Goal: Information Seeking & Learning: Learn about a topic

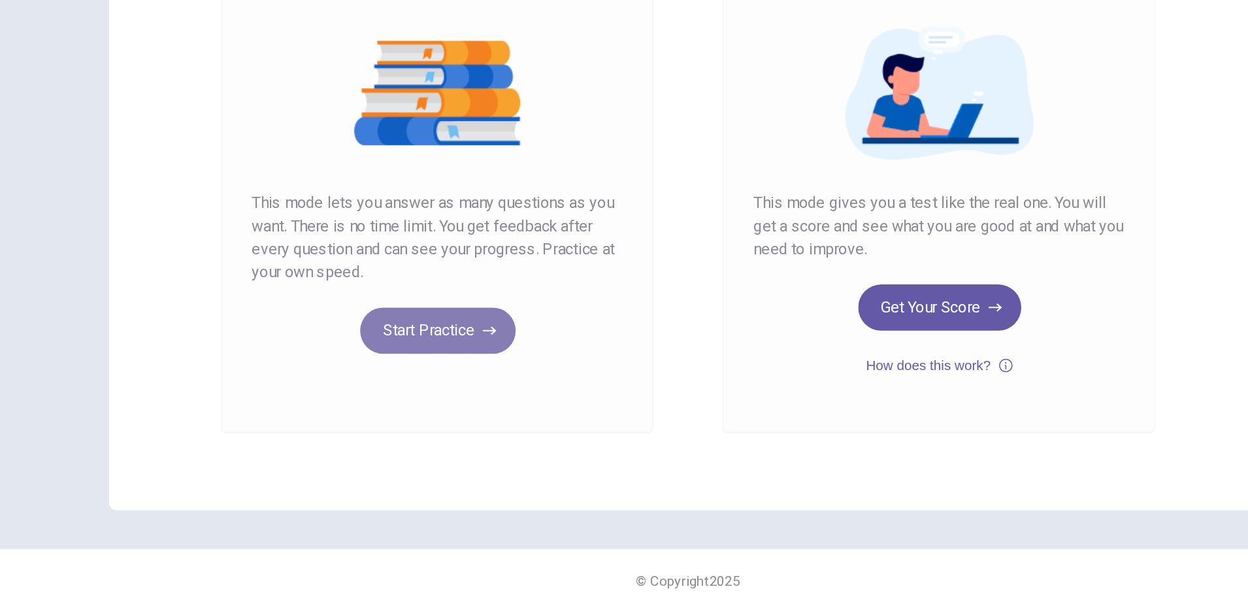
click at [448, 425] on button "Start Practice" at bounding box center [454, 420] width 105 height 31
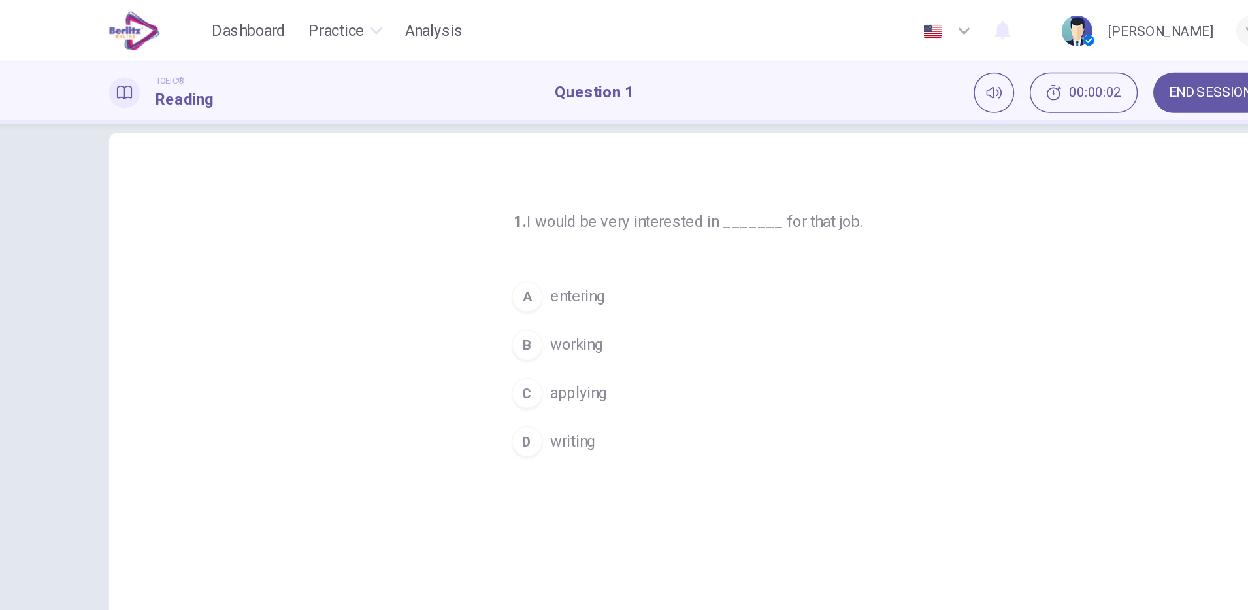
scroll to position [21, 0]
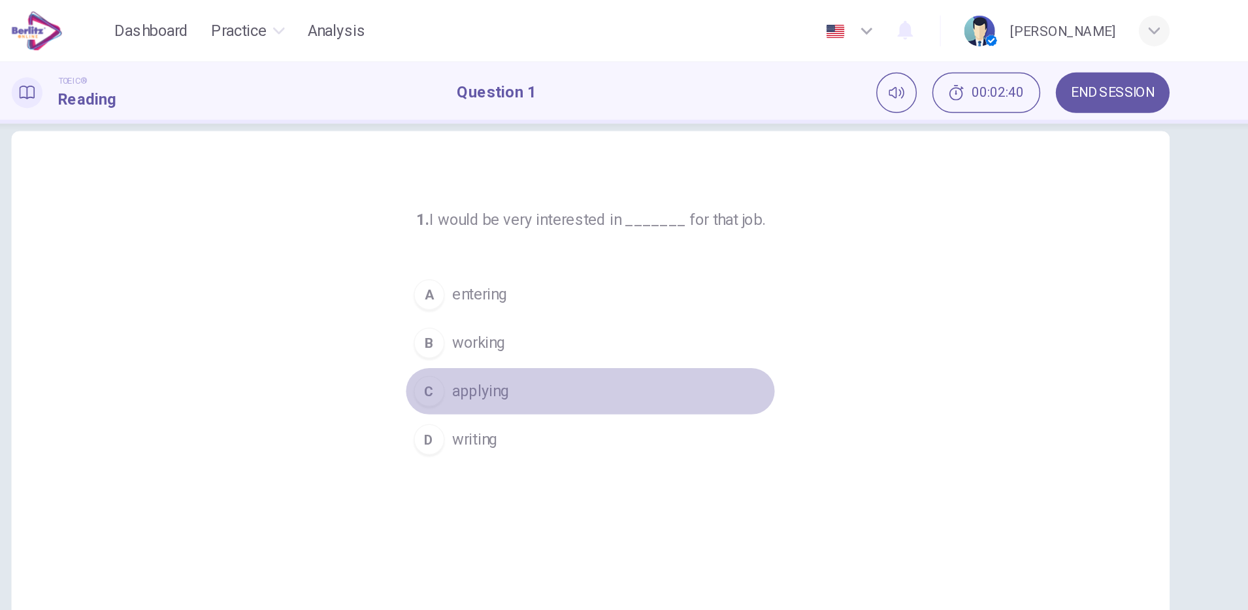
click at [567, 275] on button "C applying" at bounding box center [624, 264] width 251 height 33
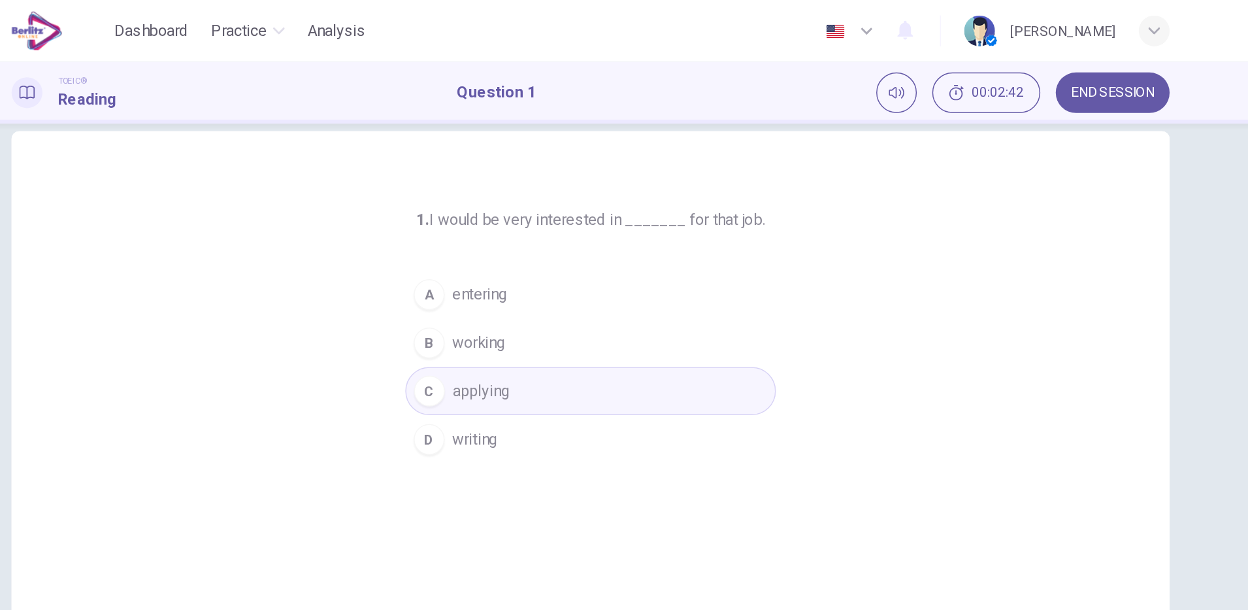
scroll to position [33, 0]
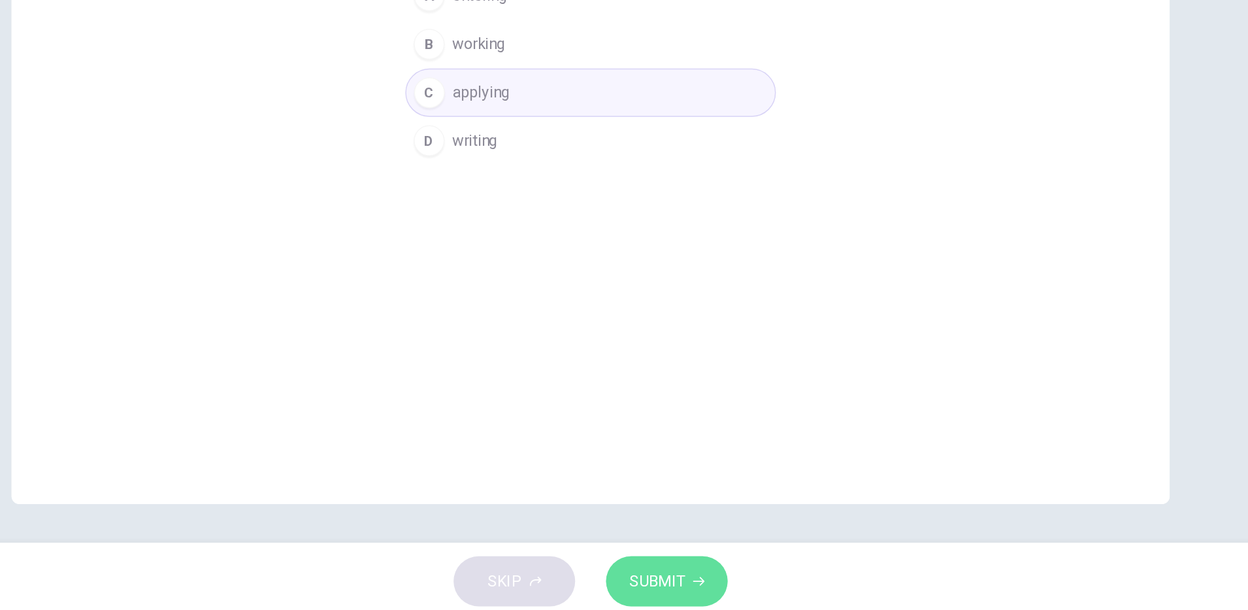
click at [677, 586] on span "SUBMIT" at bounding box center [669, 584] width 38 height 18
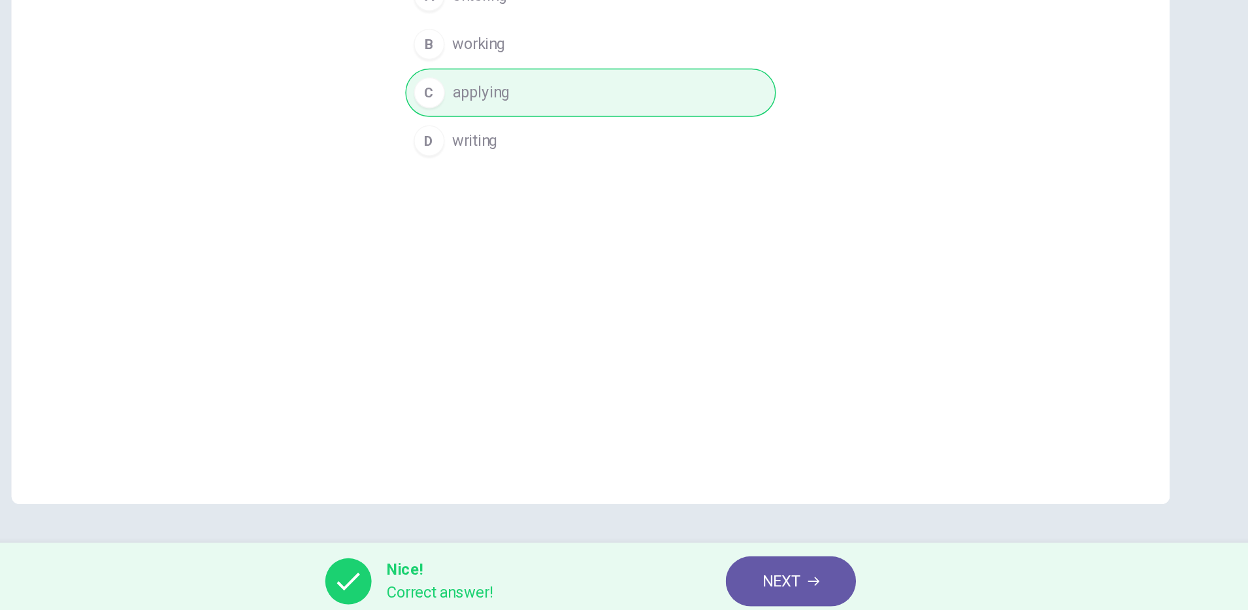
scroll to position [0, 0]
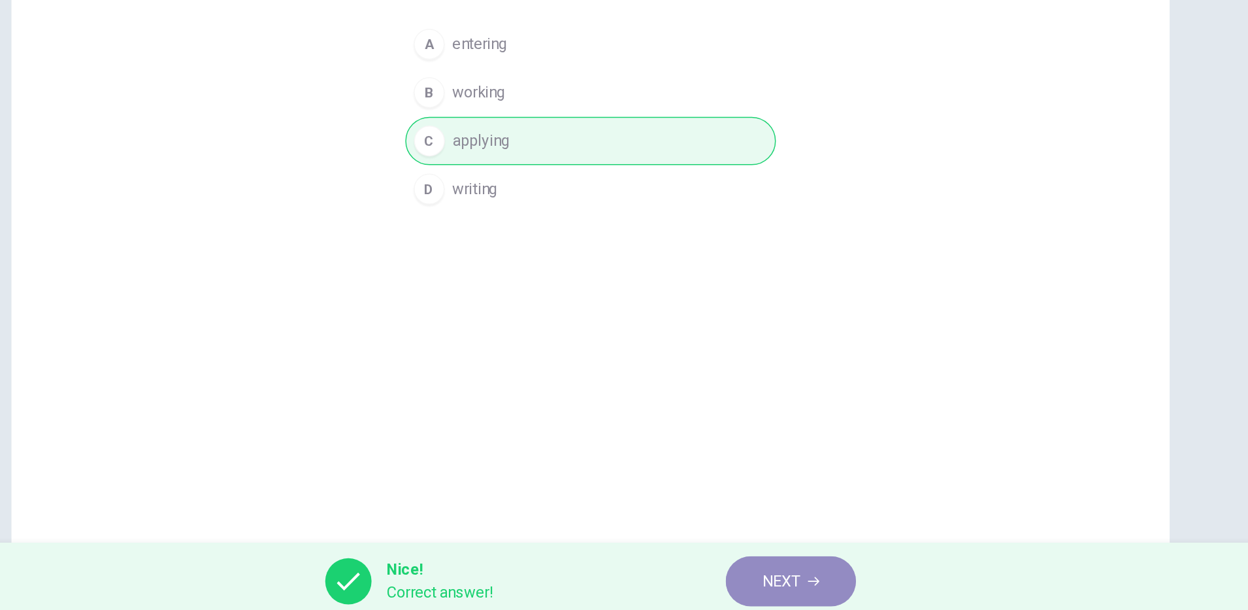
click at [741, 586] on span "NEXT" at bounding box center [753, 584] width 25 height 18
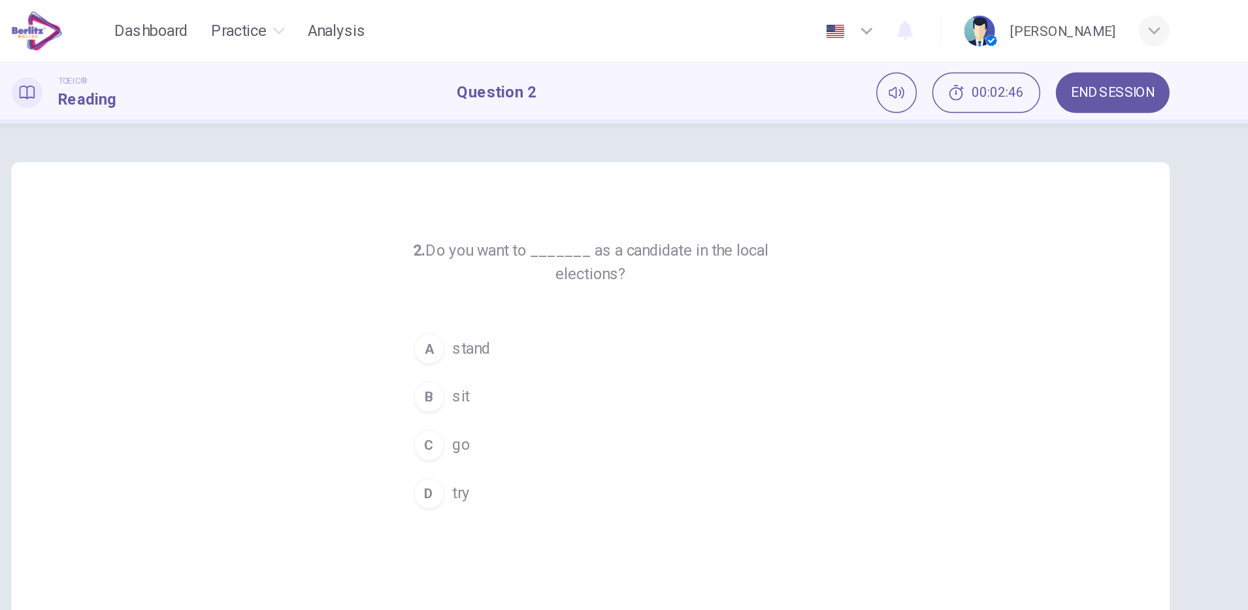
click at [499, 293] on button "C go" at bounding box center [624, 301] width 251 height 33
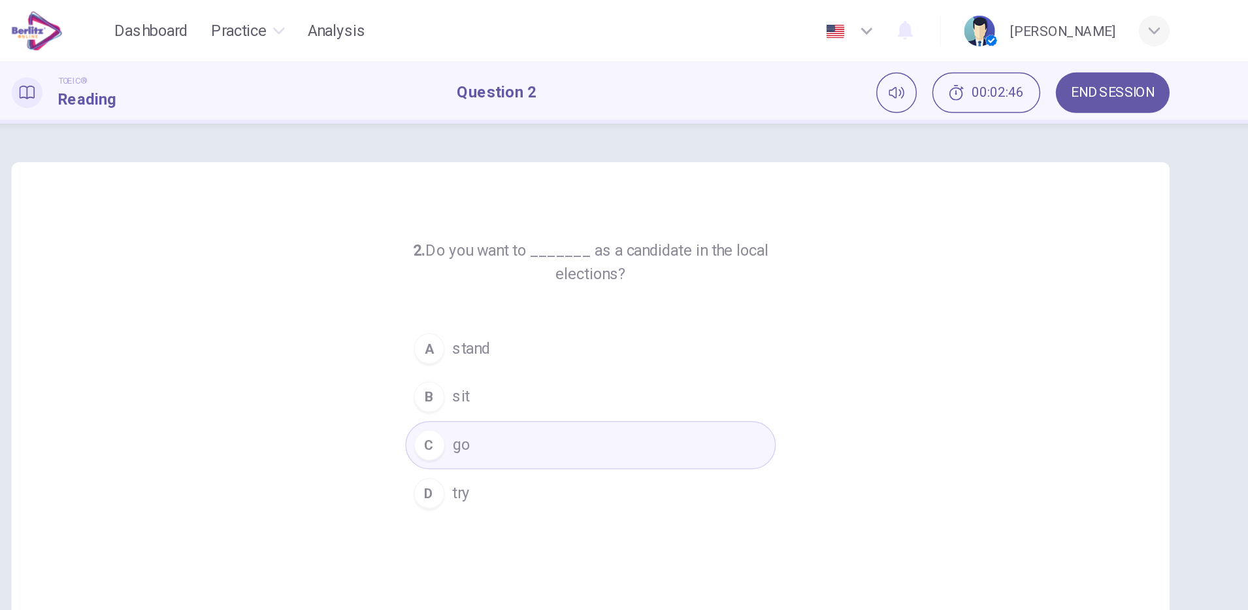
scroll to position [33, 0]
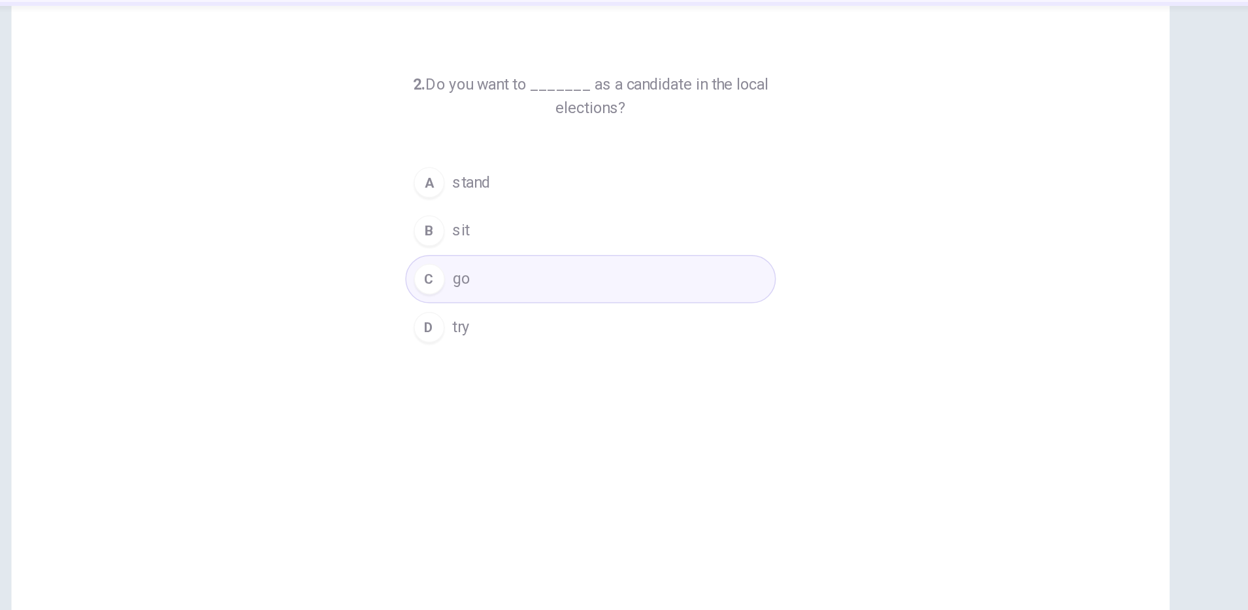
click at [571, 267] on button "C go" at bounding box center [624, 268] width 251 height 33
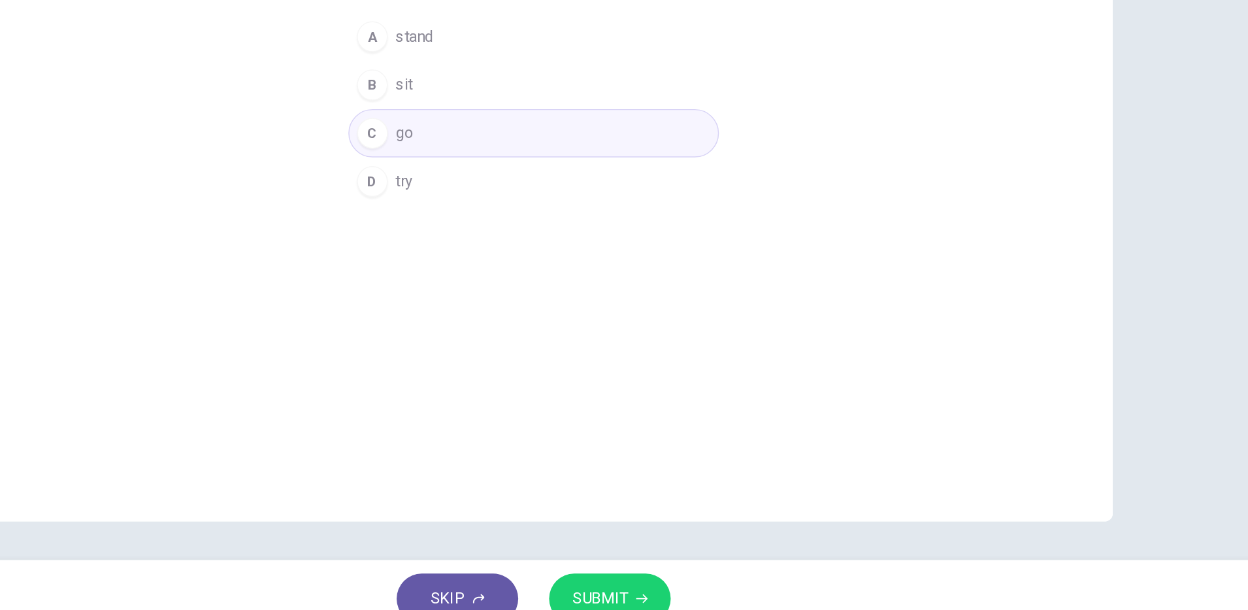
click at [653, 507] on div "2. Do you want to _______ as a candidate in the local elections? A stand B sit …" at bounding box center [624, 304] width 784 height 454
click at [673, 575] on span "SUBMIT" at bounding box center [669, 584] width 38 height 18
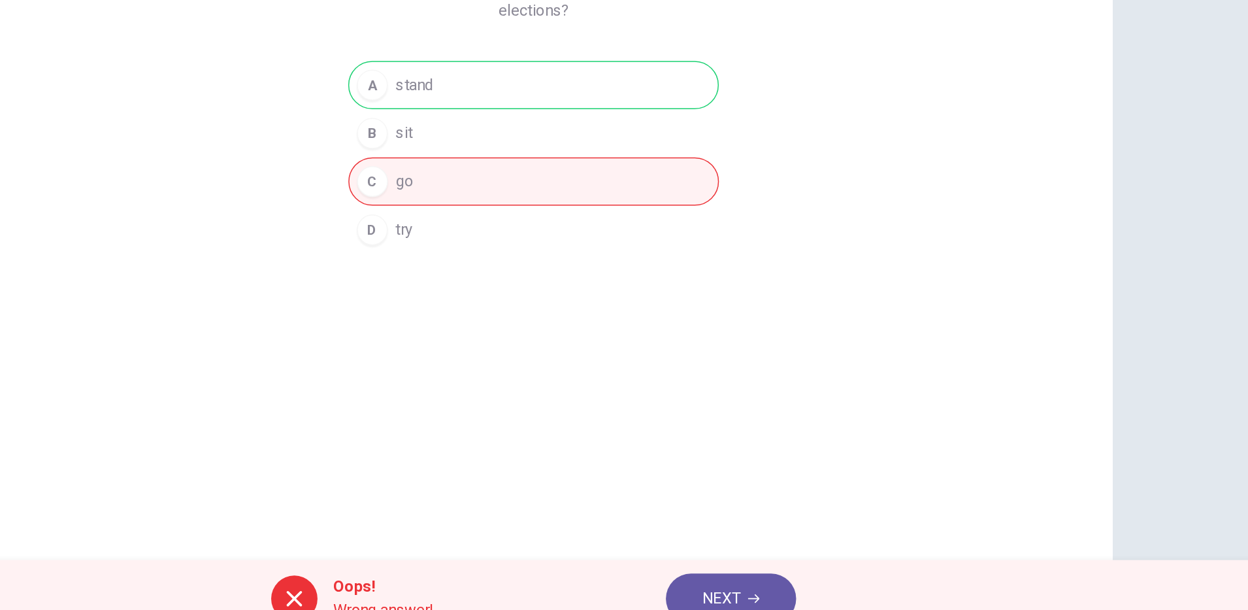
scroll to position [7, 0]
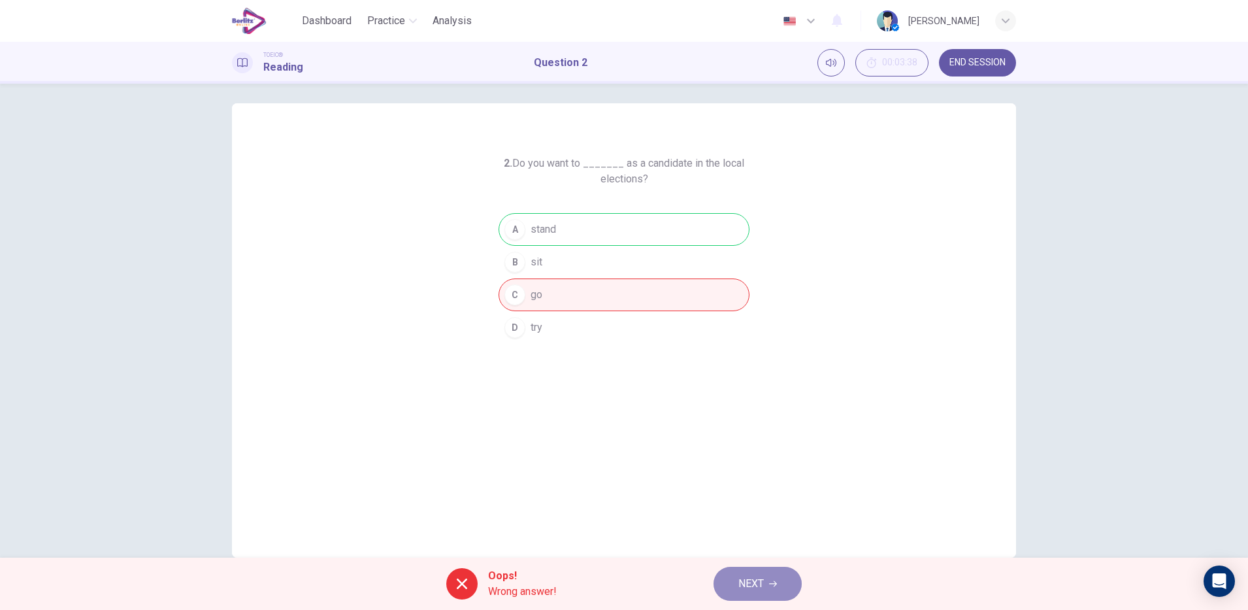
click at [731, 584] on button "NEXT" at bounding box center [758, 584] width 88 height 34
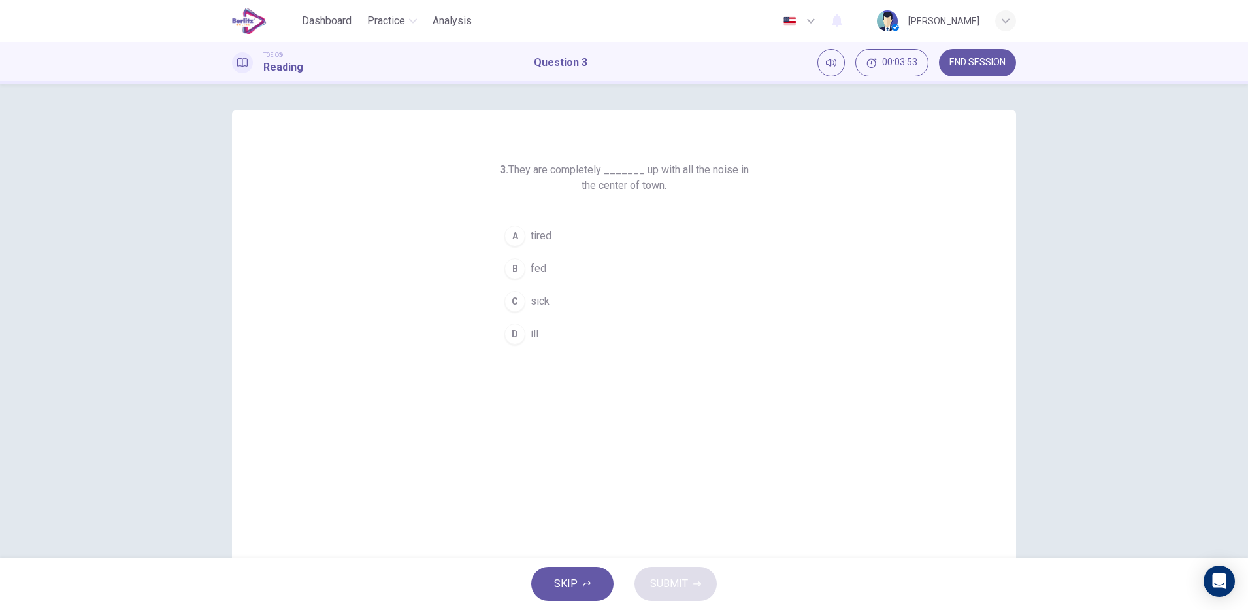
scroll to position [33, 0]
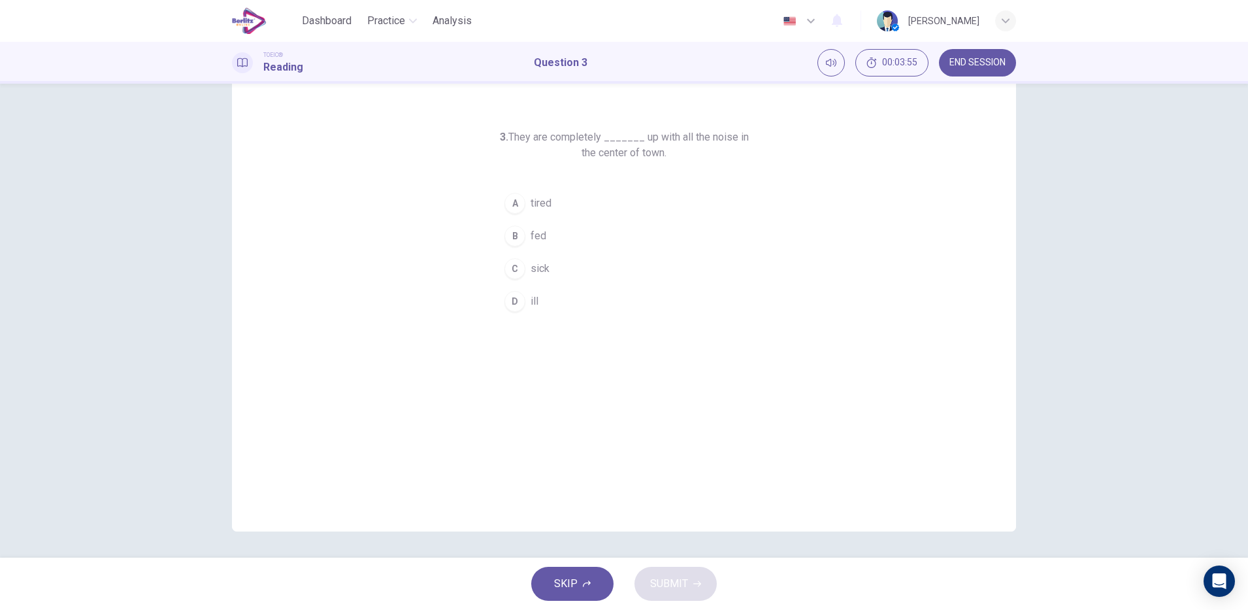
click at [673, 583] on div "SKIP SUBMIT" at bounding box center [624, 584] width 1248 height 52
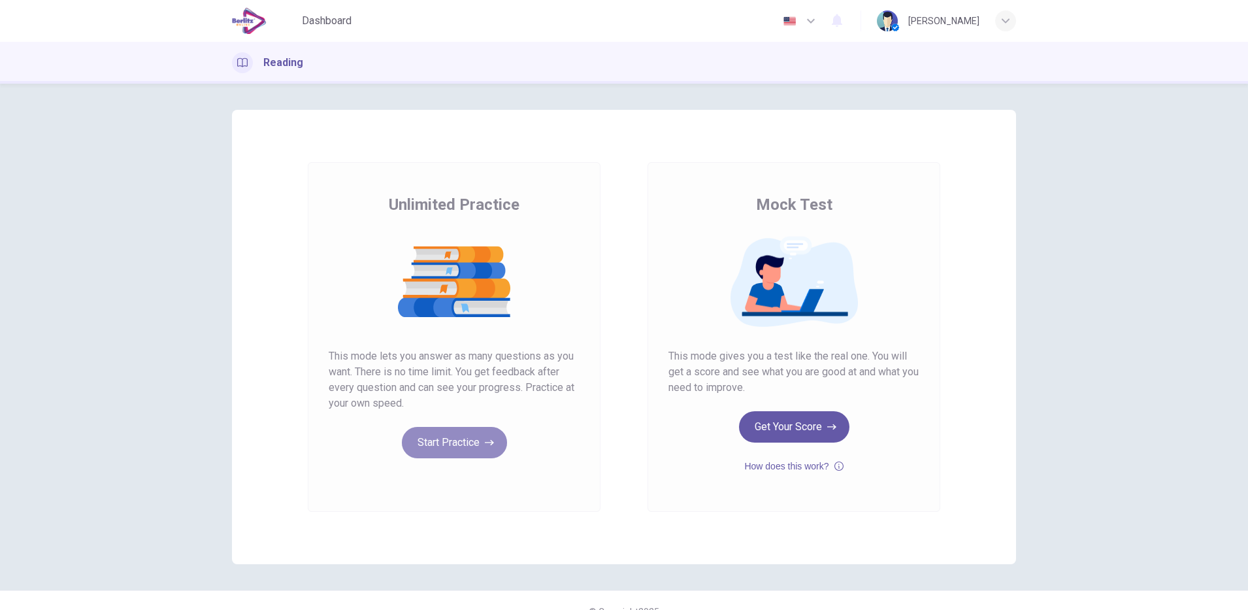
click at [431, 445] on button "Start Practice" at bounding box center [454, 442] width 105 height 31
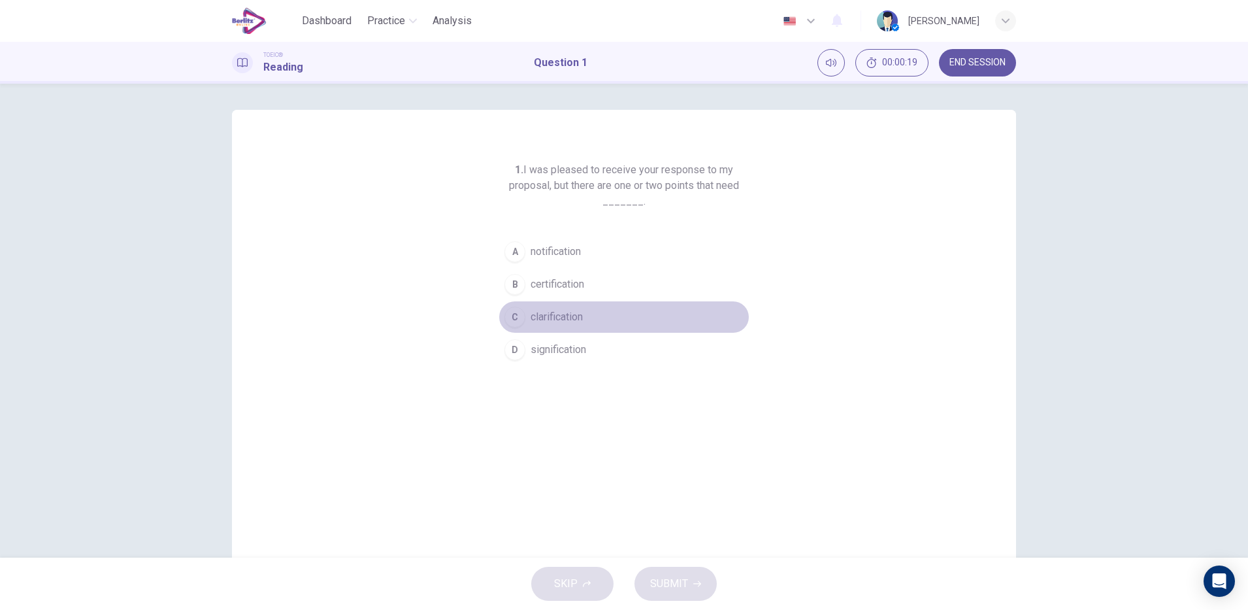
click at [569, 319] on span "clarification" at bounding box center [557, 317] width 52 height 16
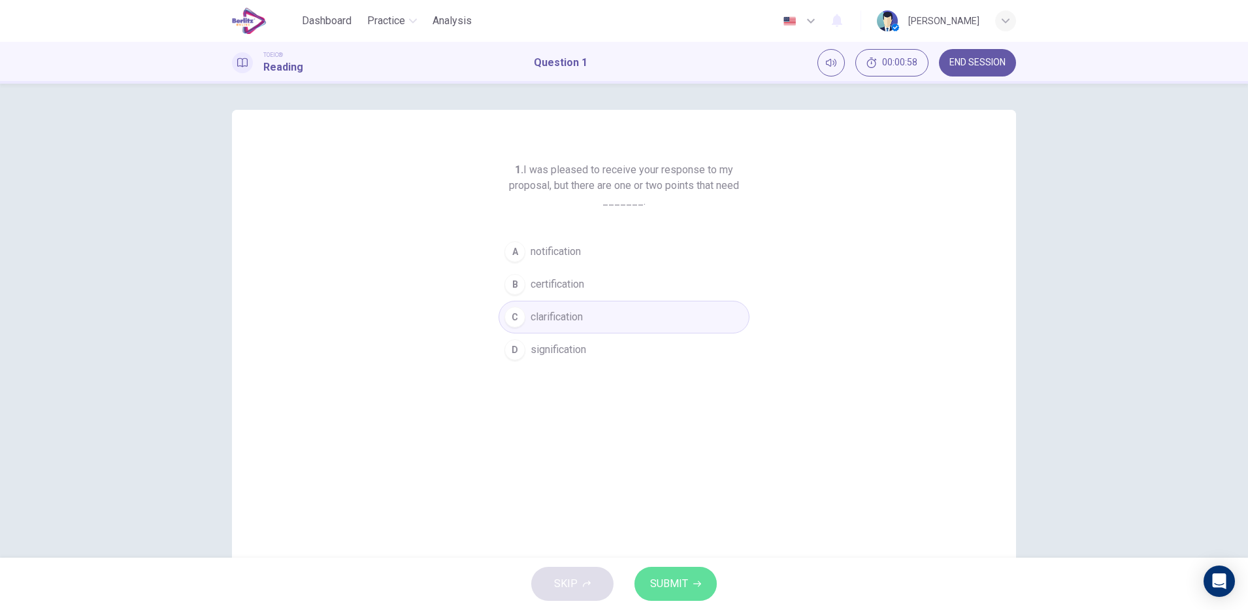
click at [695, 571] on button "SUBMIT" at bounding box center [676, 584] width 82 height 34
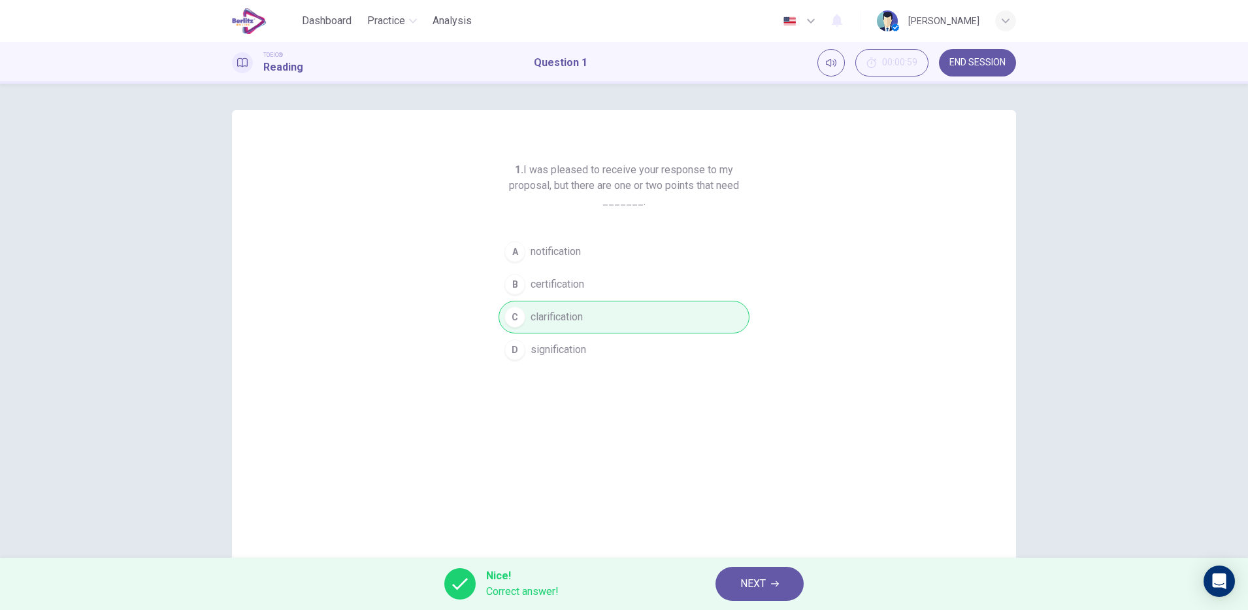
click at [749, 570] on button "NEXT" at bounding box center [760, 584] width 88 height 34
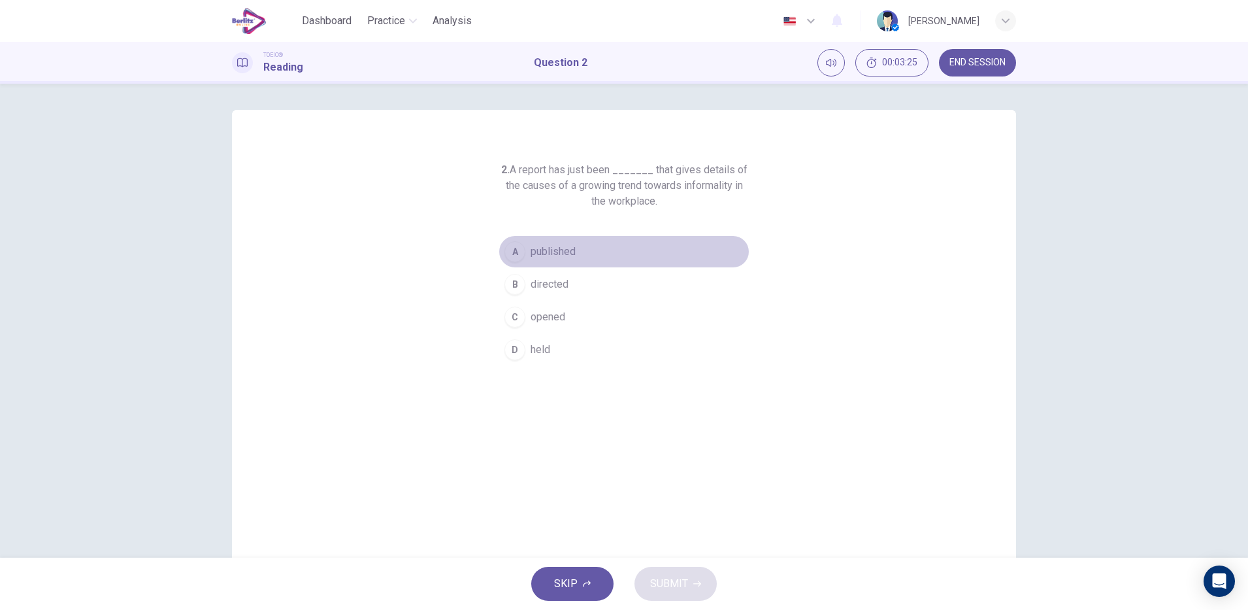
click at [561, 245] on span "published" at bounding box center [553, 252] width 45 height 16
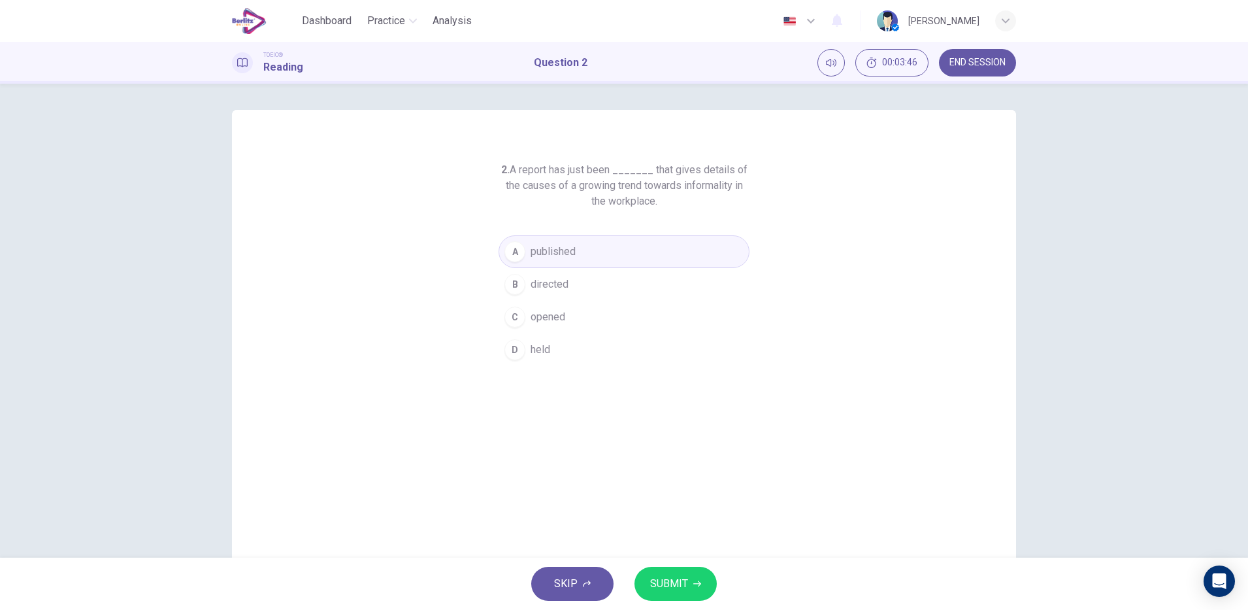
click at [671, 587] on span "SUBMIT" at bounding box center [669, 584] width 38 height 18
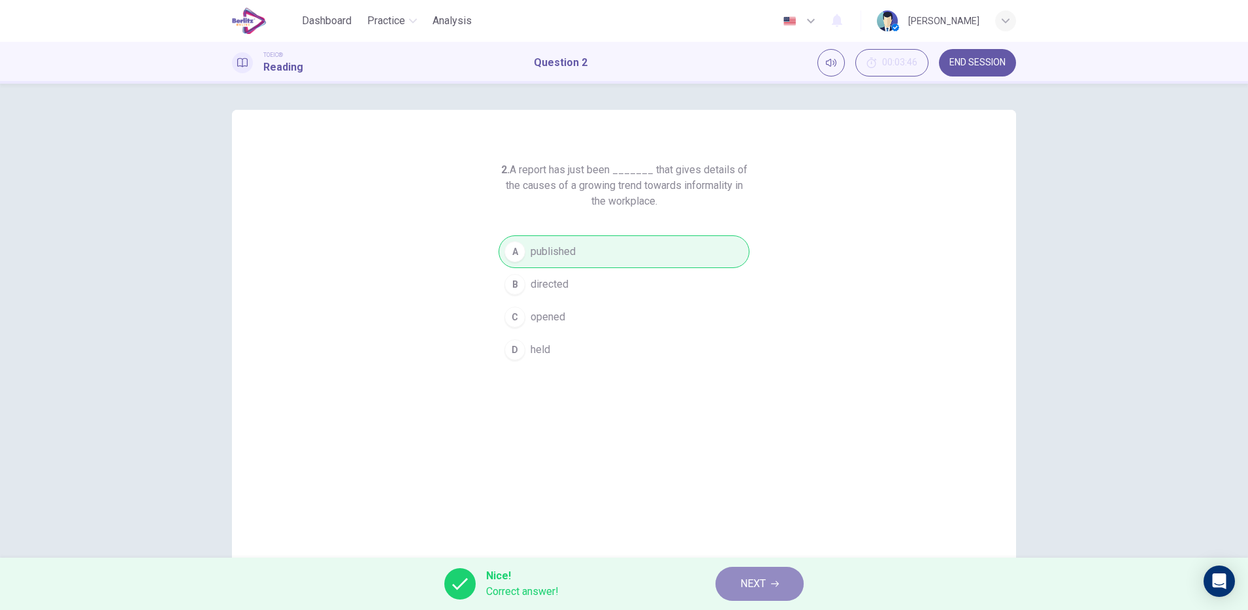
click at [756, 585] on span "NEXT" at bounding box center [753, 584] width 25 height 18
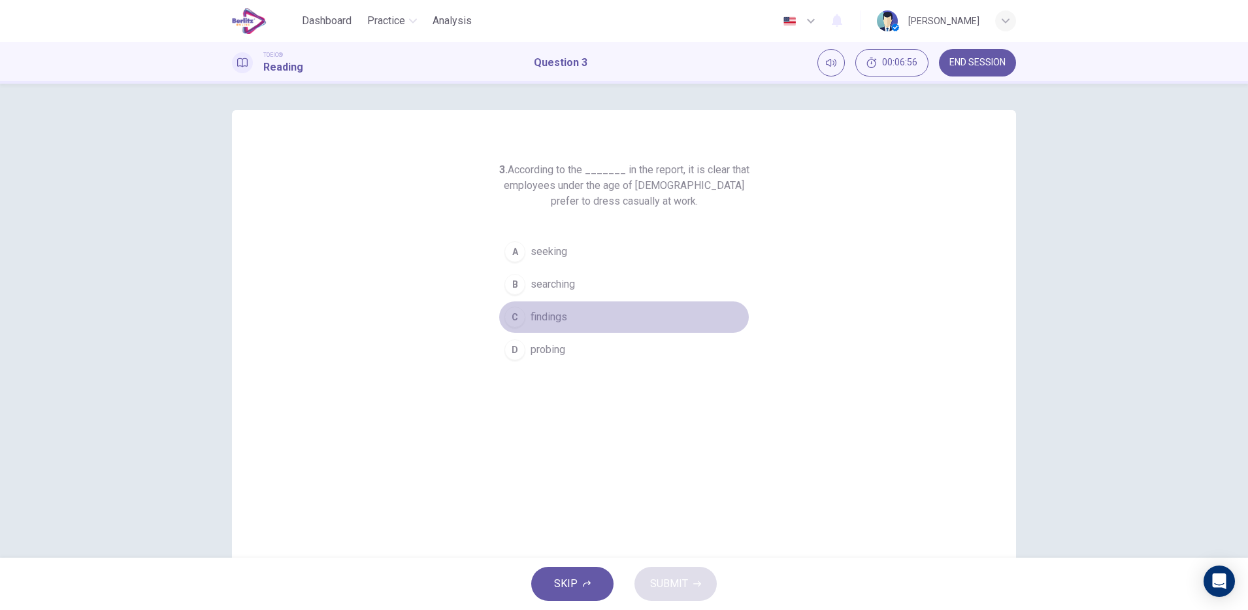
click at [563, 318] on span "findings" at bounding box center [549, 317] width 37 height 16
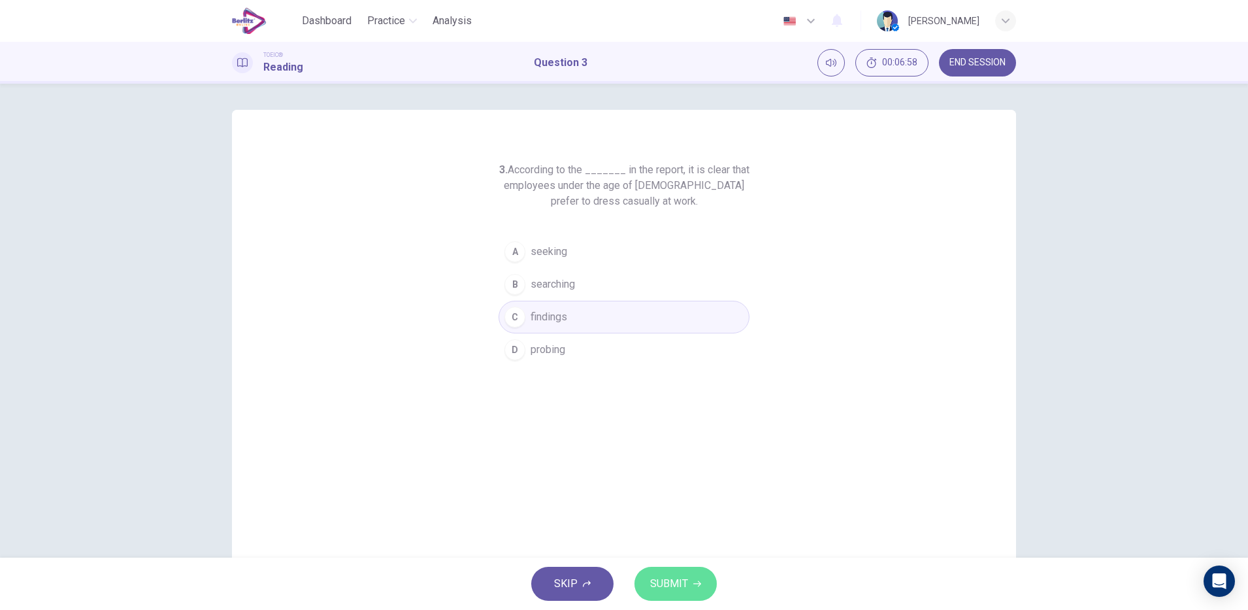
click at [666, 588] on span "SUBMIT" at bounding box center [669, 584] width 38 height 18
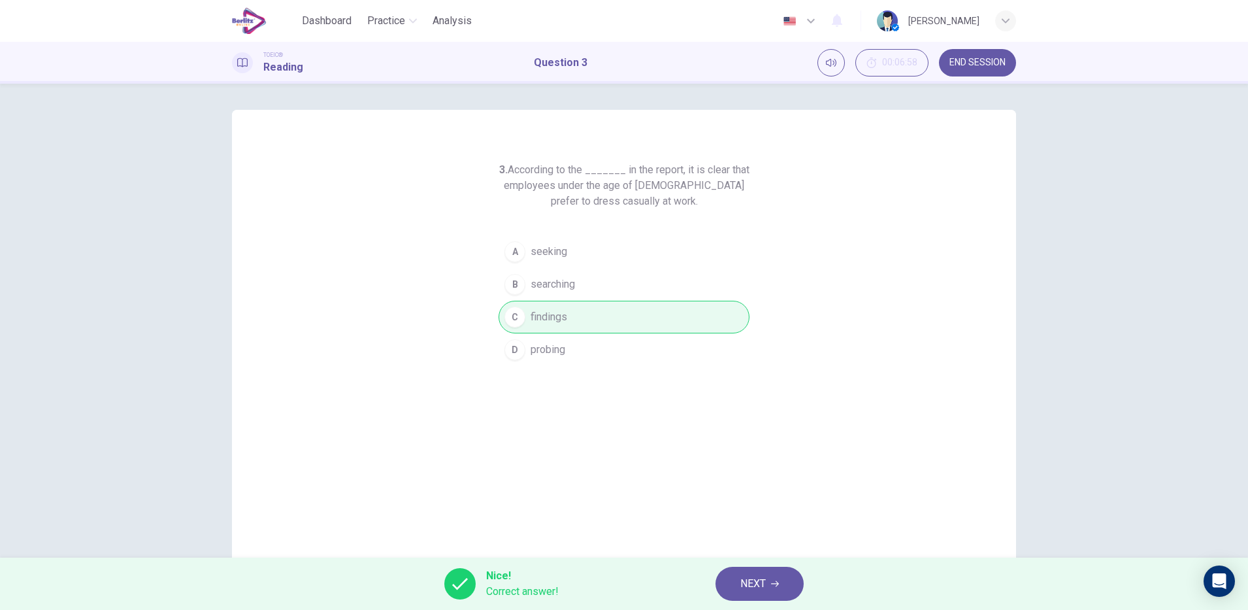
click at [666, 588] on div "Nice! Correct answer! NEXT" at bounding box center [624, 584] width 1248 height 52
click at [760, 592] on span "NEXT" at bounding box center [753, 584] width 25 height 18
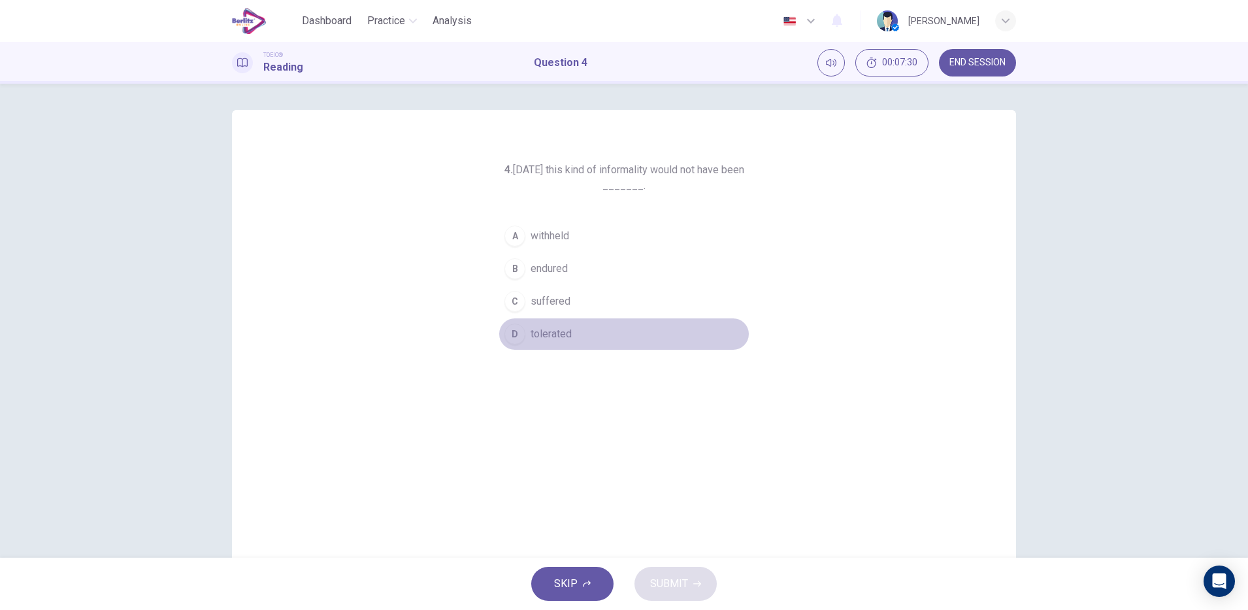
click at [556, 331] on span "tolerated" at bounding box center [551, 334] width 41 height 16
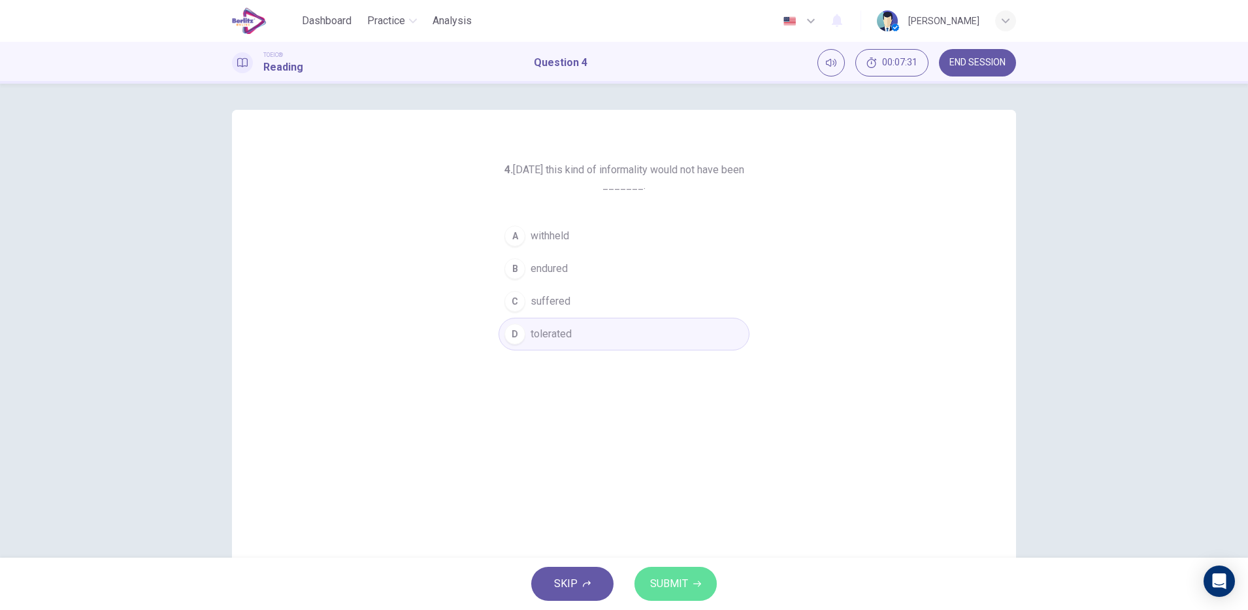
click at [684, 580] on span "SUBMIT" at bounding box center [669, 584] width 38 height 18
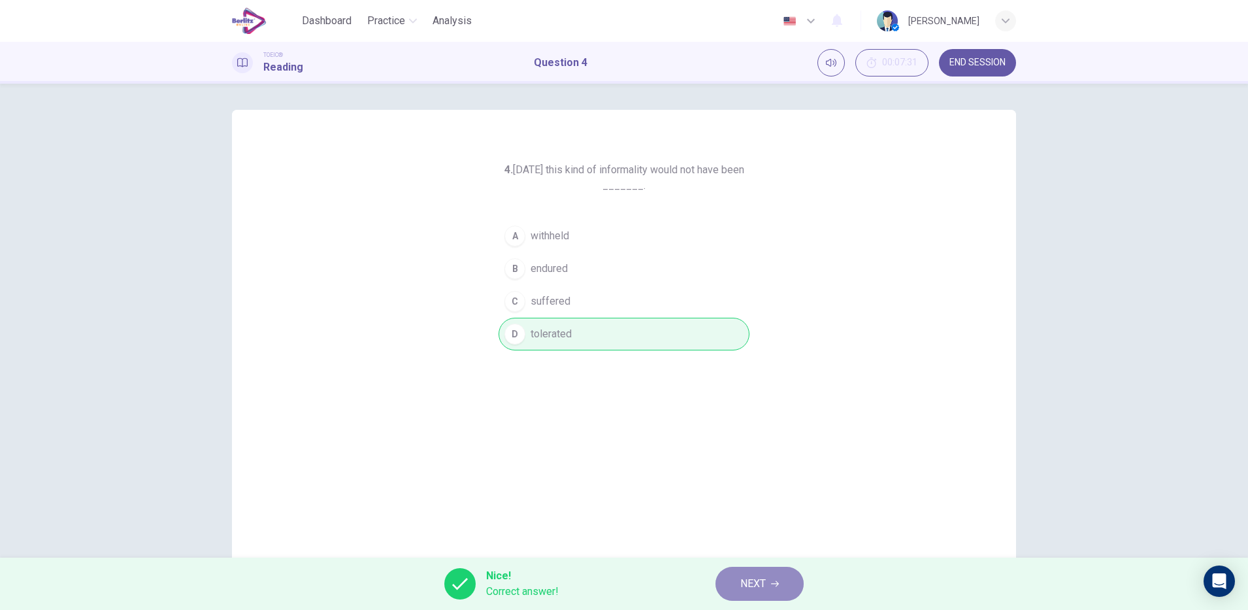
click at [732, 578] on button "NEXT" at bounding box center [760, 584] width 88 height 34
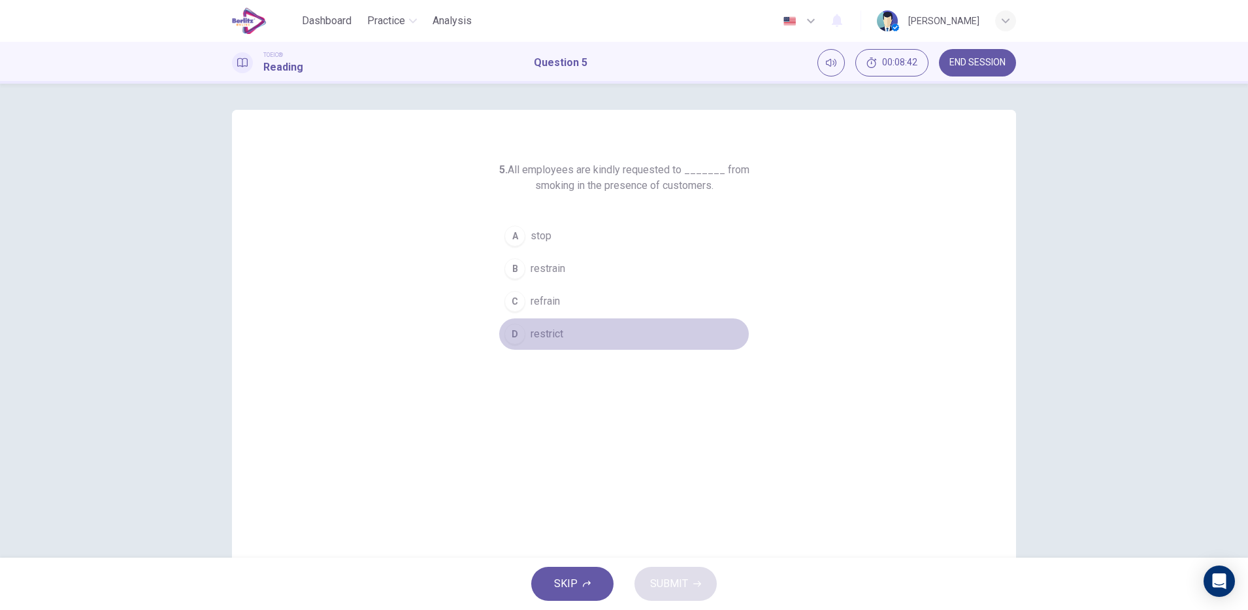
click at [546, 343] on button "D restrict" at bounding box center [624, 334] width 251 height 33
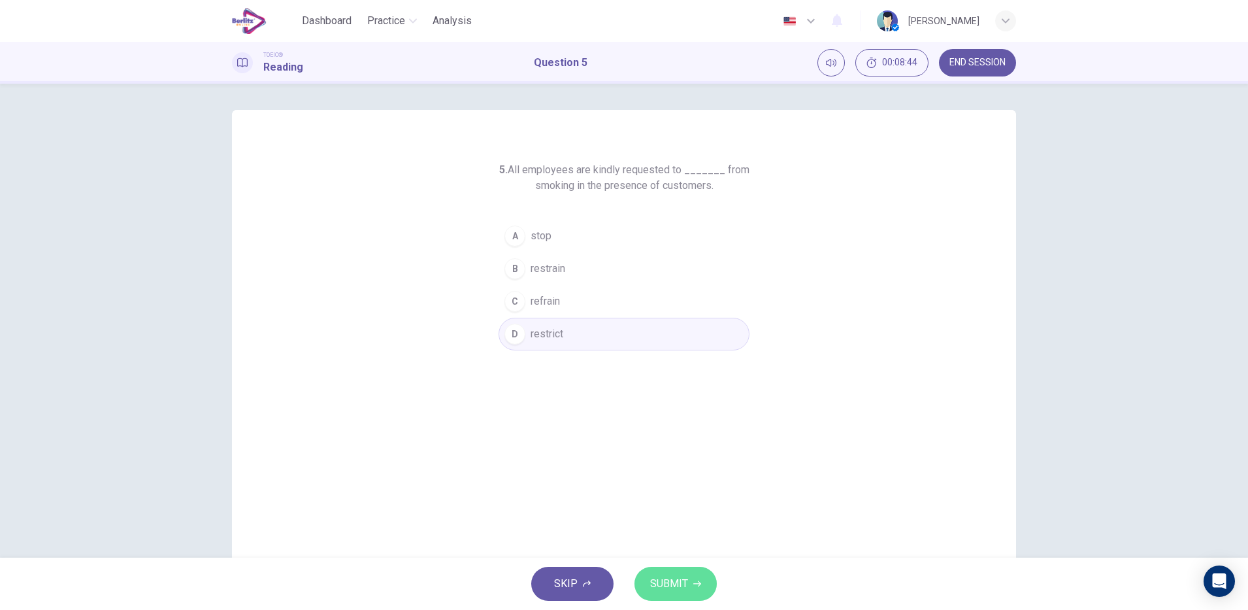
click at [662, 575] on span "SUBMIT" at bounding box center [669, 584] width 38 height 18
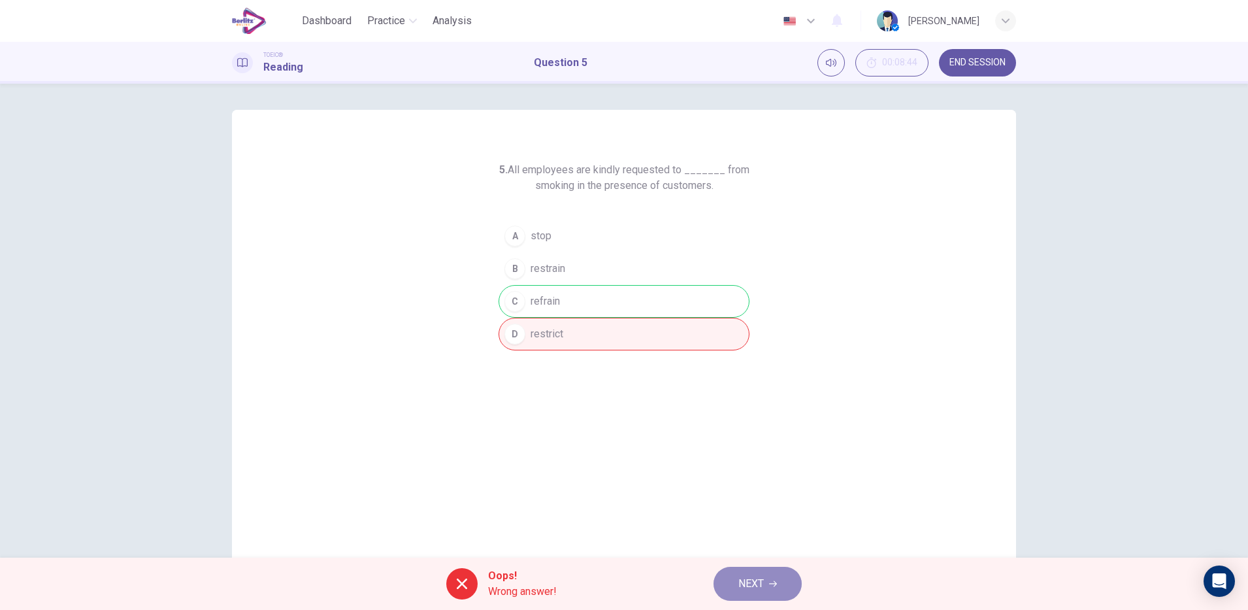
click at [759, 590] on span "NEXT" at bounding box center [751, 584] width 25 height 18
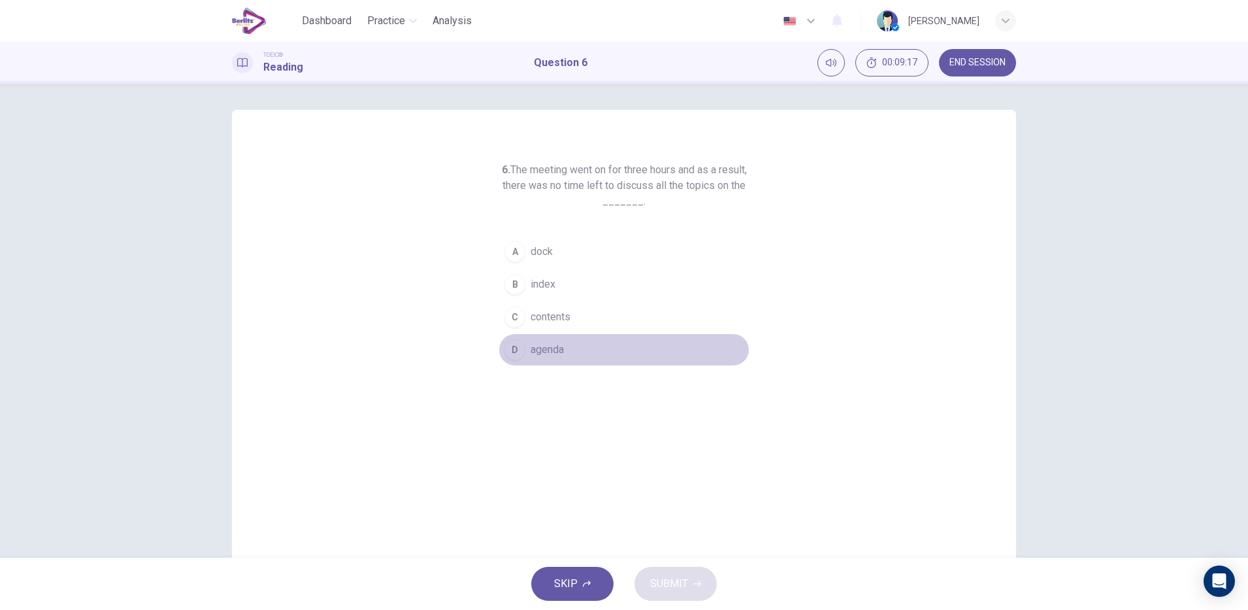
click at [550, 342] on span "agenda" at bounding box center [547, 350] width 33 height 16
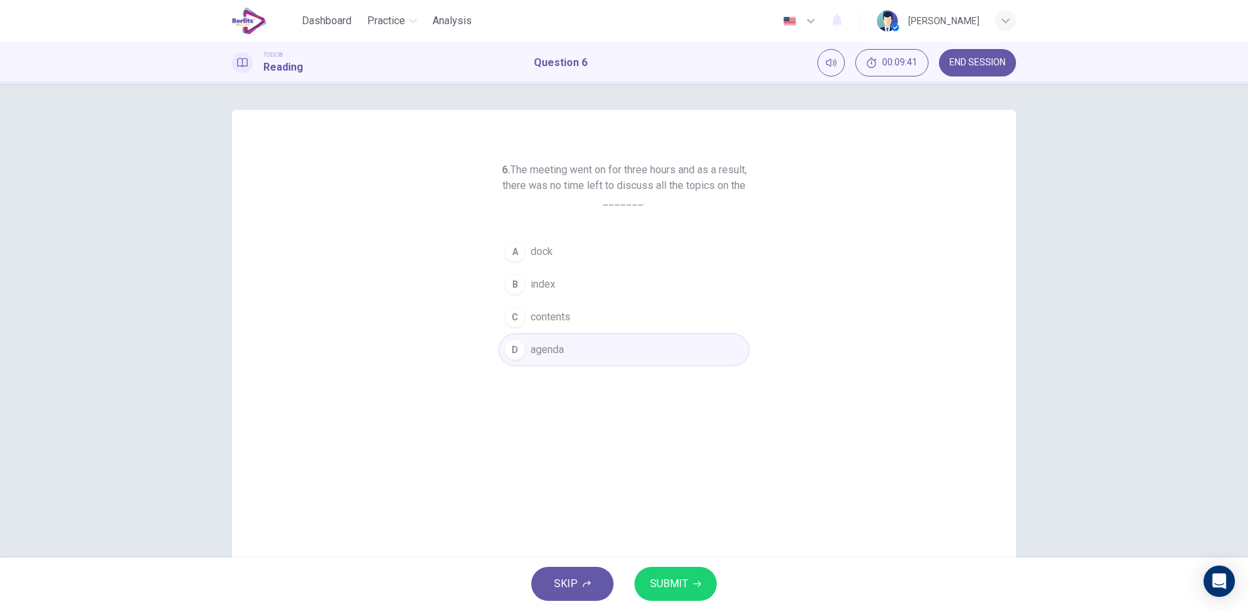
click at [690, 597] on div "SKIP SUBMIT" at bounding box center [624, 584] width 1248 height 52
click at [690, 597] on button "SUBMIT" at bounding box center [676, 584] width 82 height 34
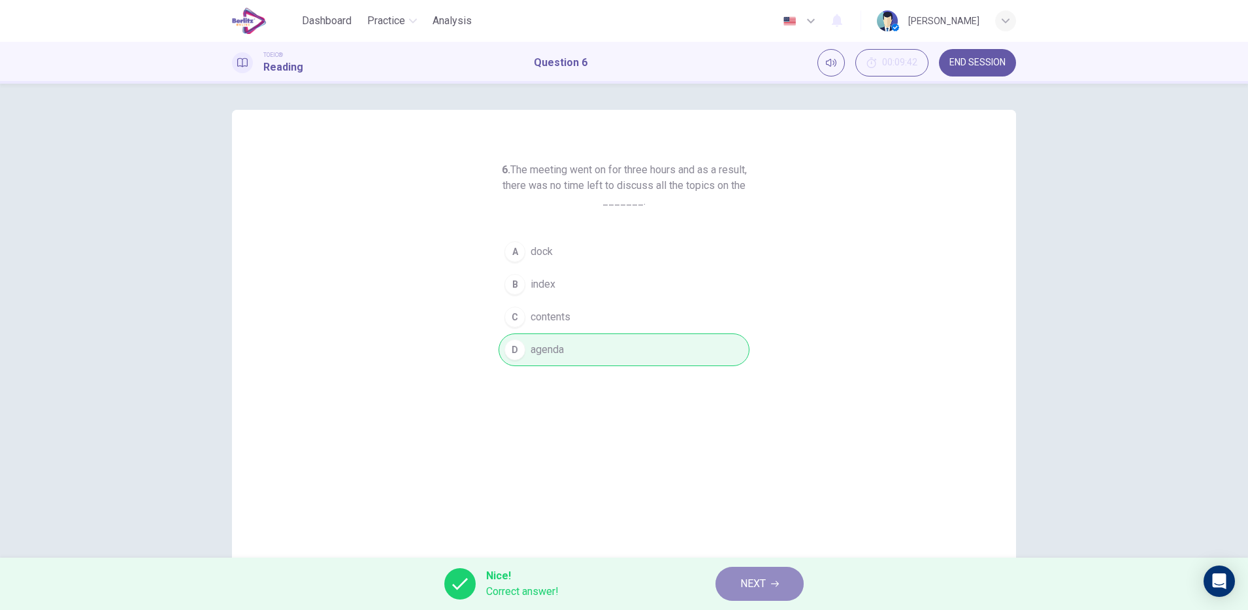
click at [749, 582] on span "NEXT" at bounding box center [753, 584] width 25 height 18
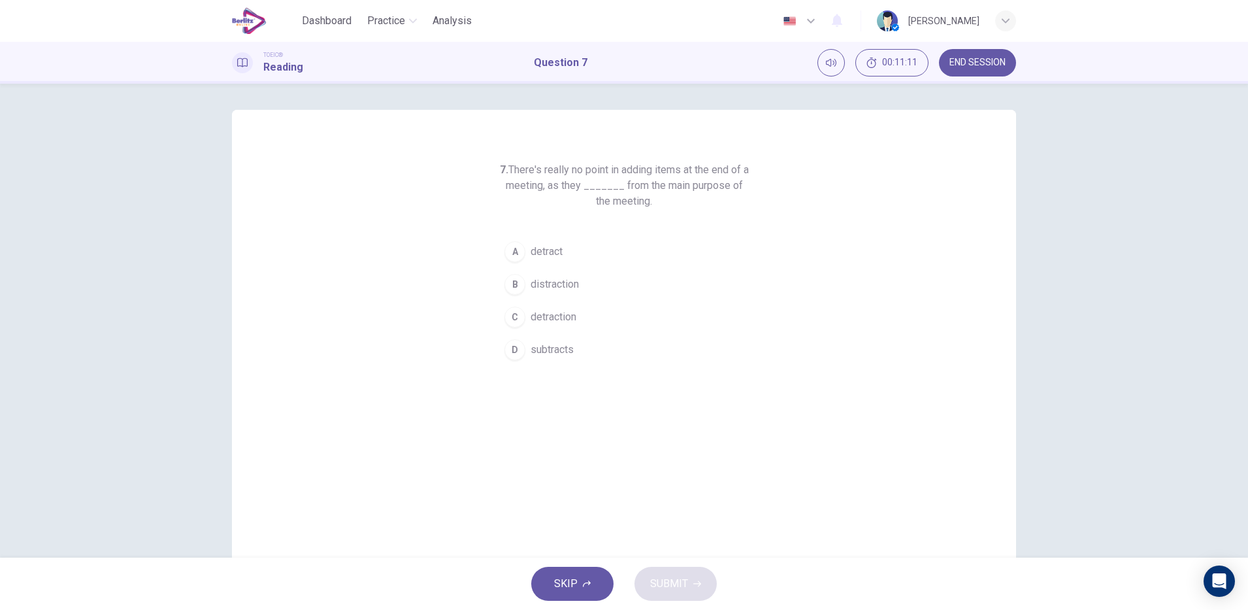
click at [554, 284] on span "distraction" at bounding box center [555, 284] width 48 height 16
click at [696, 584] on icon "button" at bounding box center [697, 584] width 8 height 6
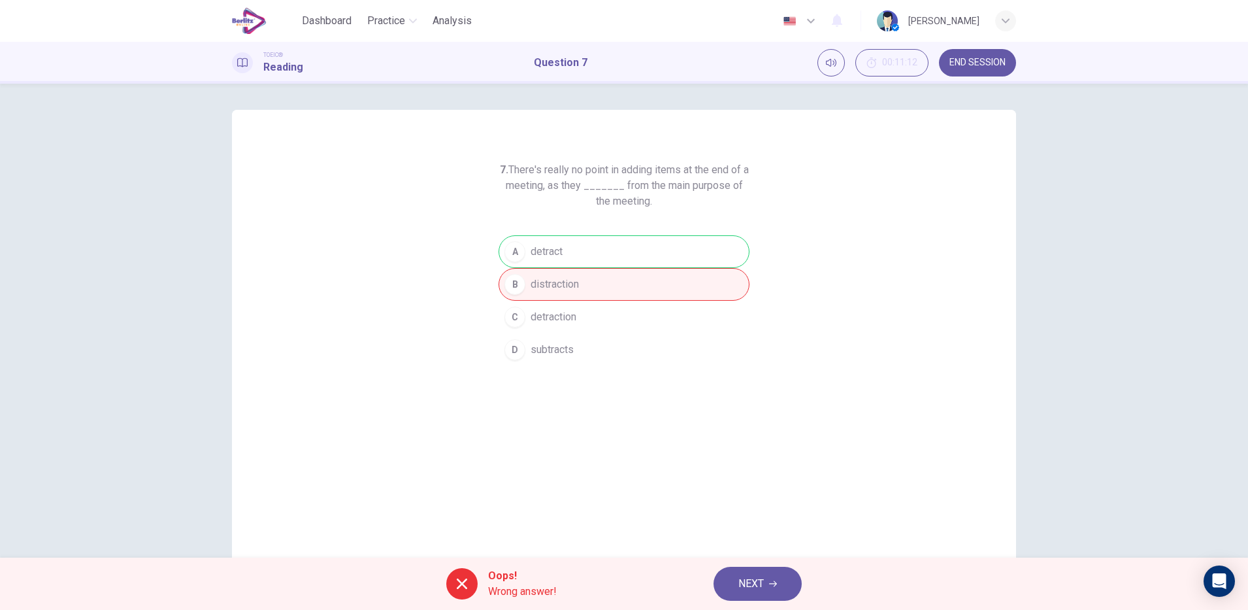
click at [754, 583] on span "NEXT" at bounding box center [751, 584] width 25 height 18
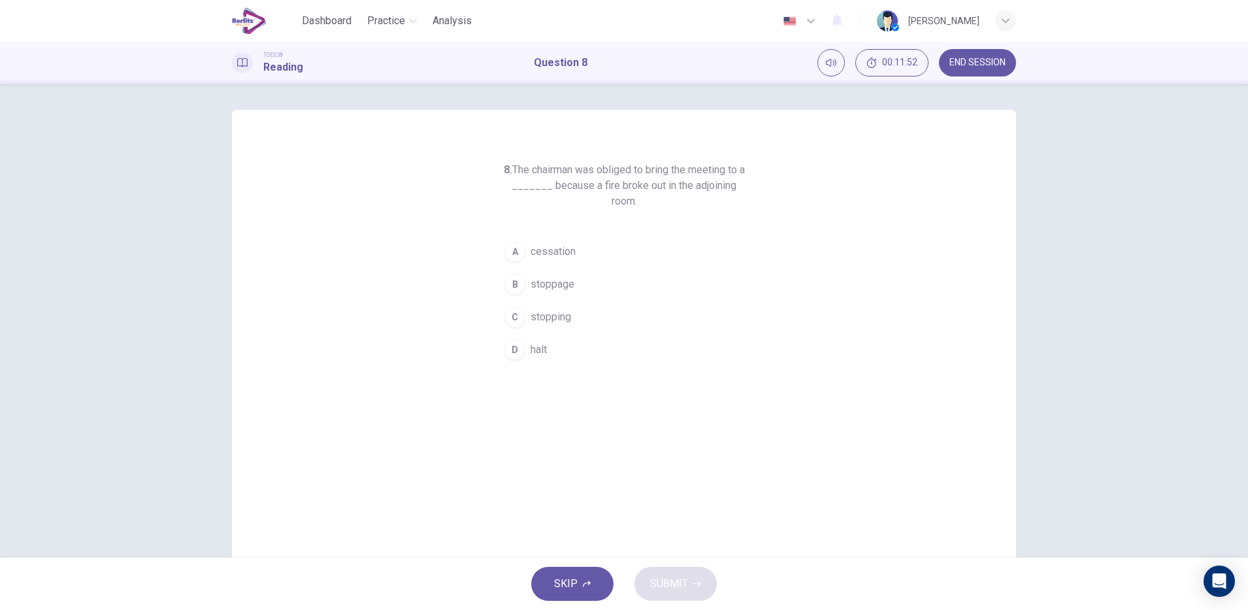
click at [553, 309] on span "stopping" at bounding box center [551, 317] width 41 height 16
click at [696, 584] on icon "button" at bounding box center [697, 584] width 8 height 8
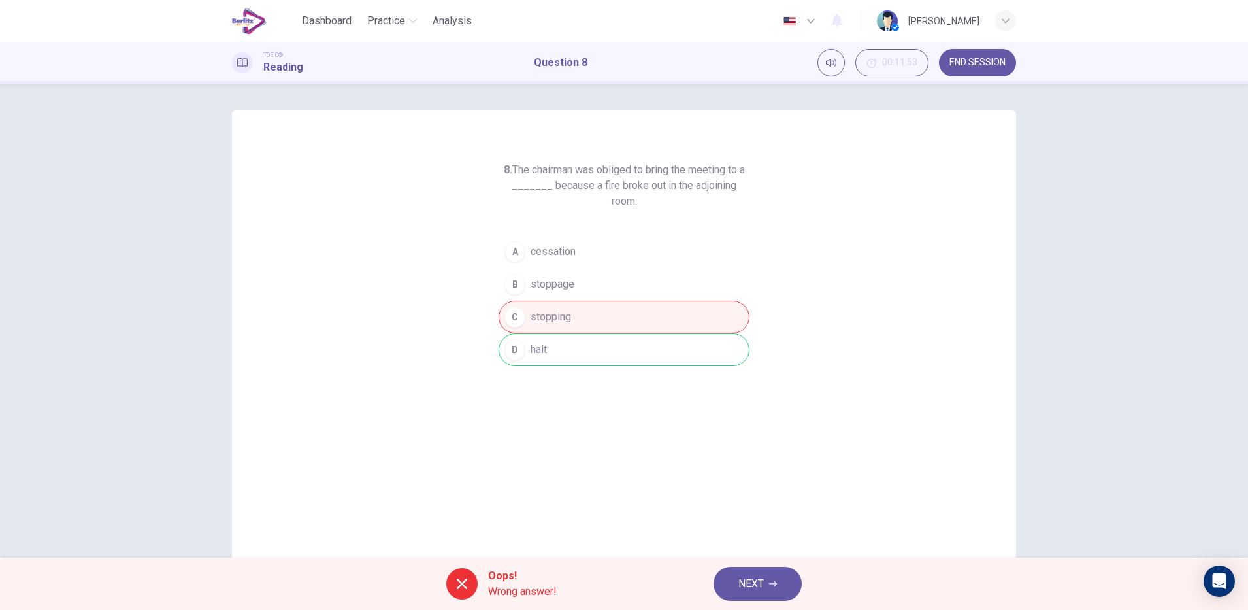
click at [761, 582] on span "NEXT" at bounding box center [751, 584] width 25 height 18
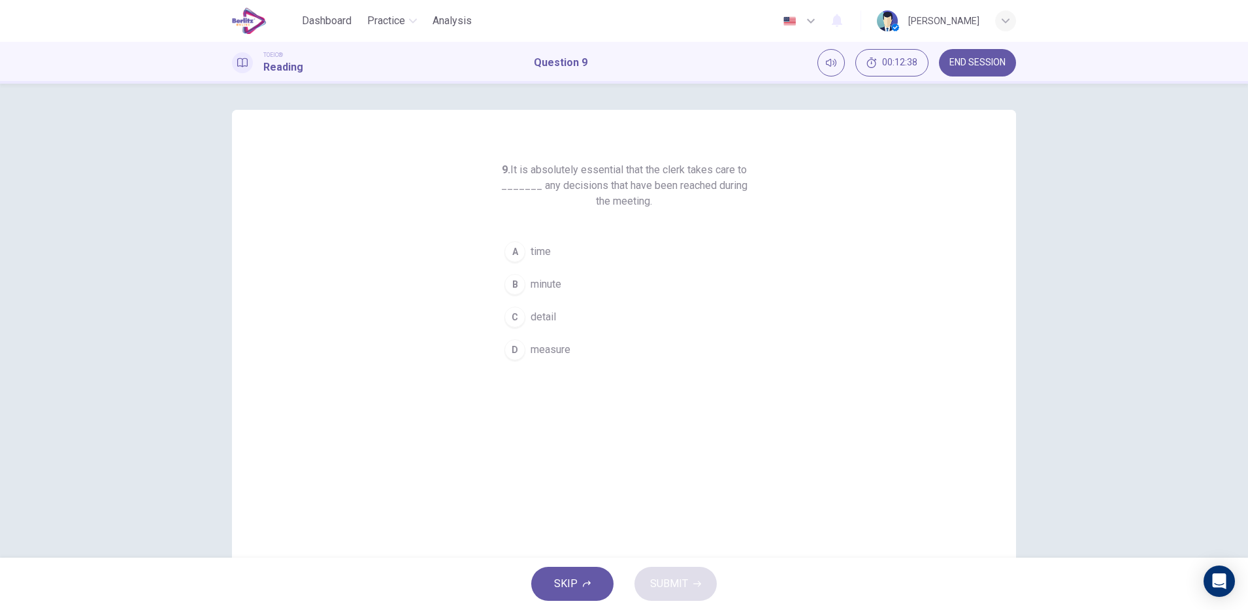
click at [510, 316] on div "C" at bounding box center [515, 317] width 21 height 21
click at [697, 584] on icon "button" at bounding box center [697, 584] width 8 height 6
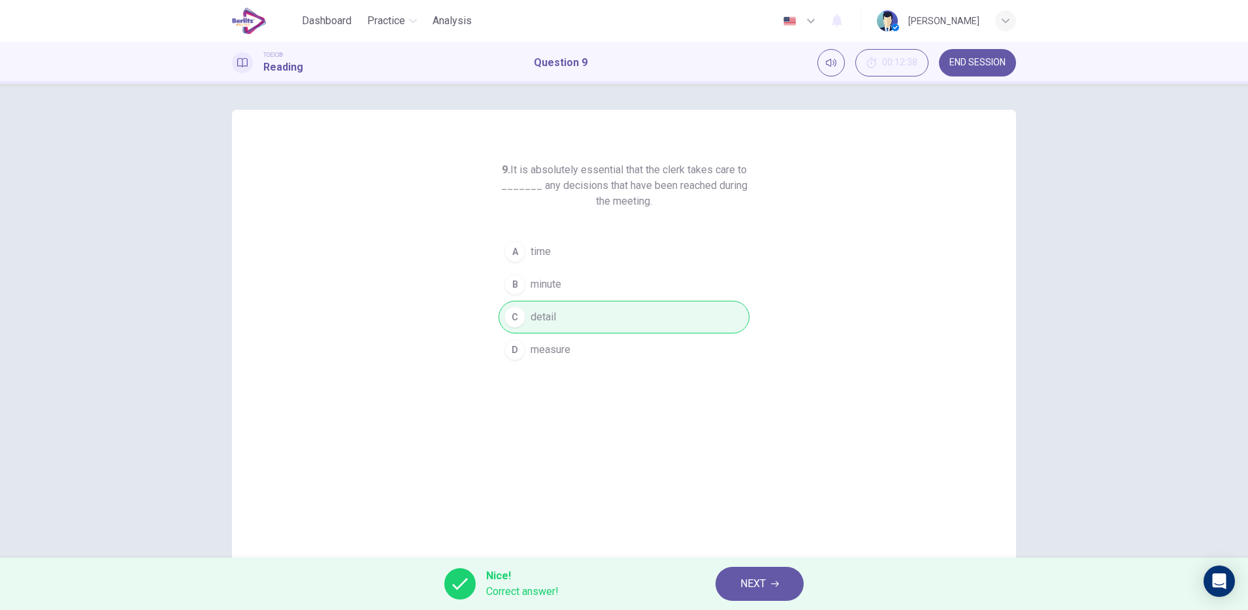
click at [775, 584] on icon "button" at bounding box center [775, 584] width 8 height 6
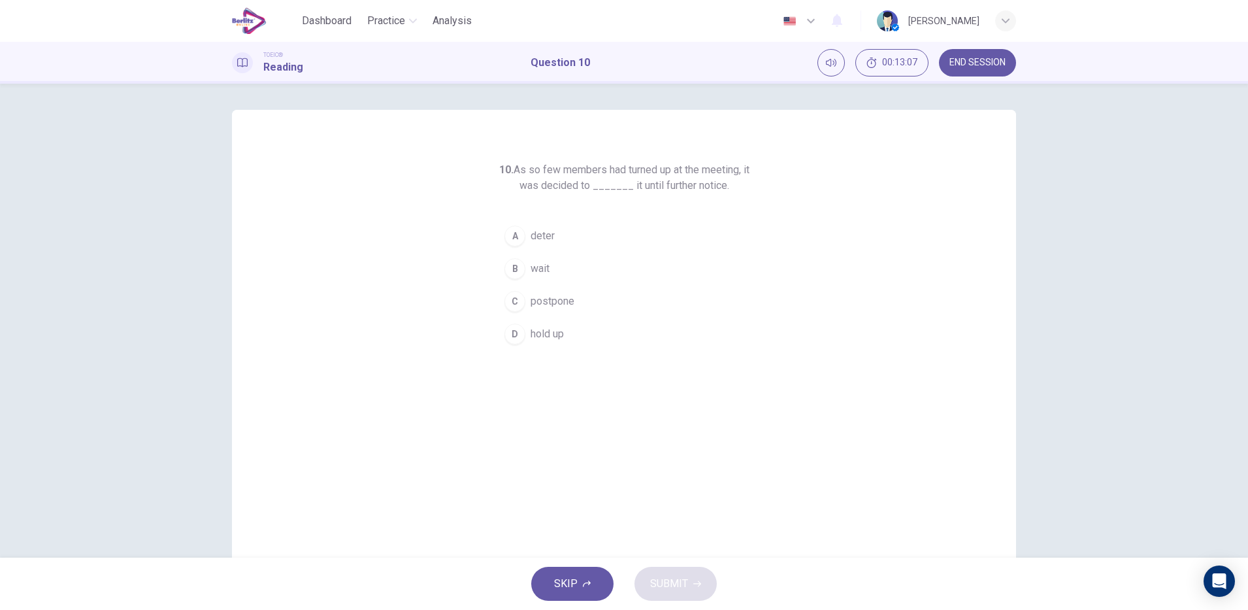
click at [510, 301] on div "C" at bounding box center [515, 301] width 21 height 21
click at [696, 584] on icon "button" at bounding box center [697, 584] width 8 height 6
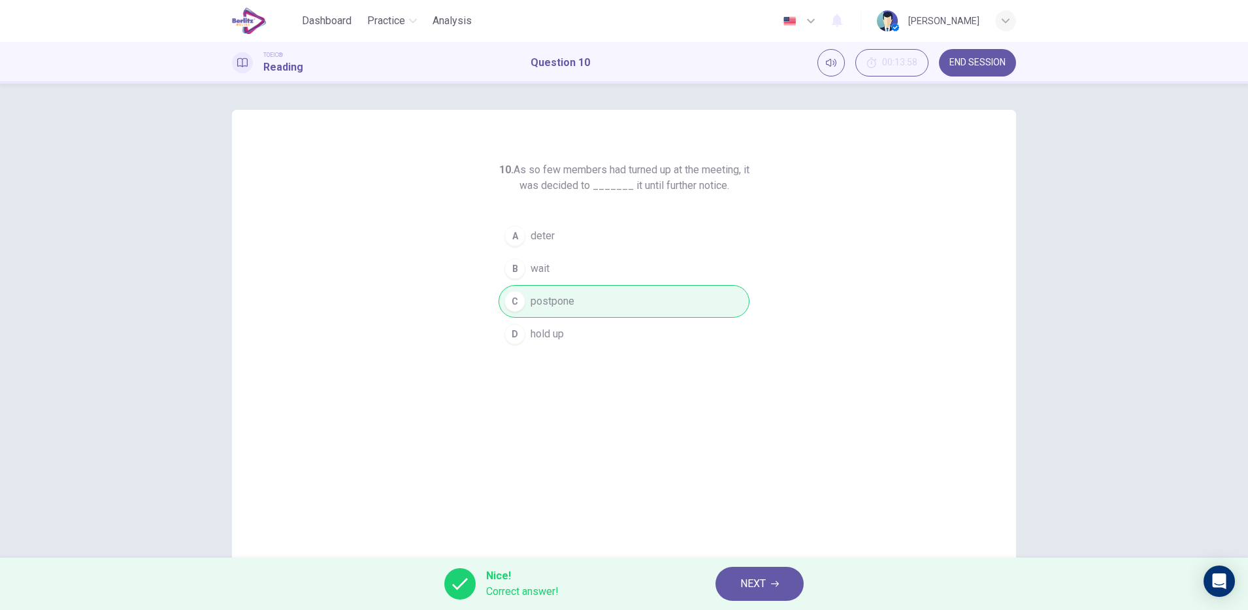
click at [747, 579] on span "NEXT" at bounding box center [753, 584] width 25 height 18
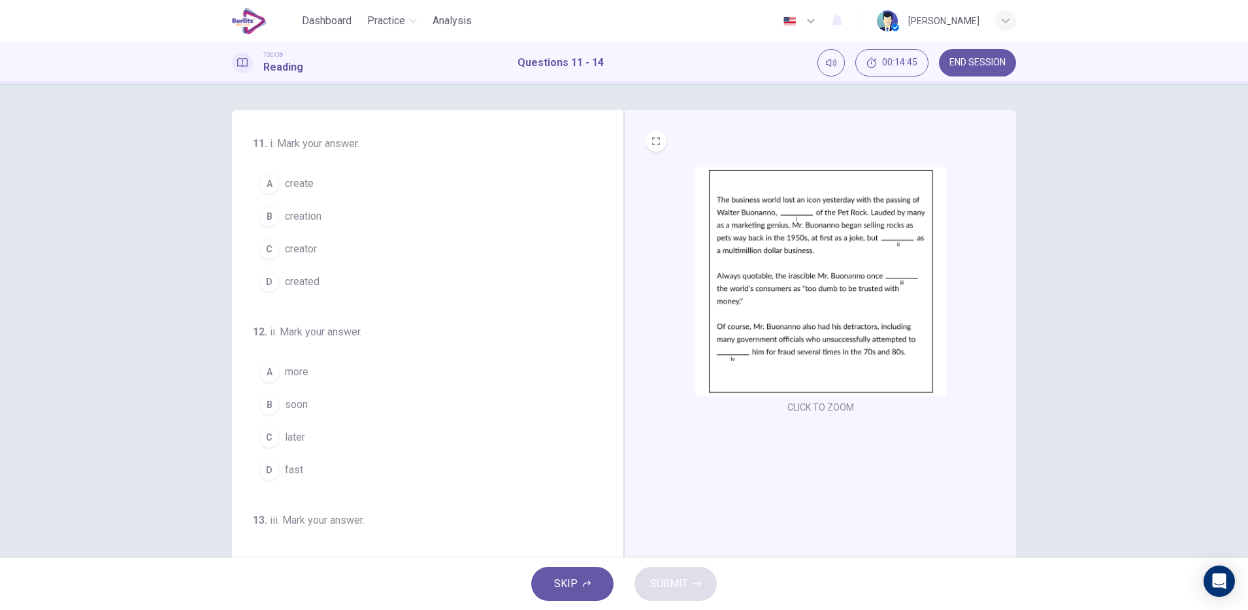
click at [265, 281] on div "D" at bounding box center [269, 281] width 21 height 21
click at [267, 435] on div "C" at bounding box center [269, 437] width 21 height 21
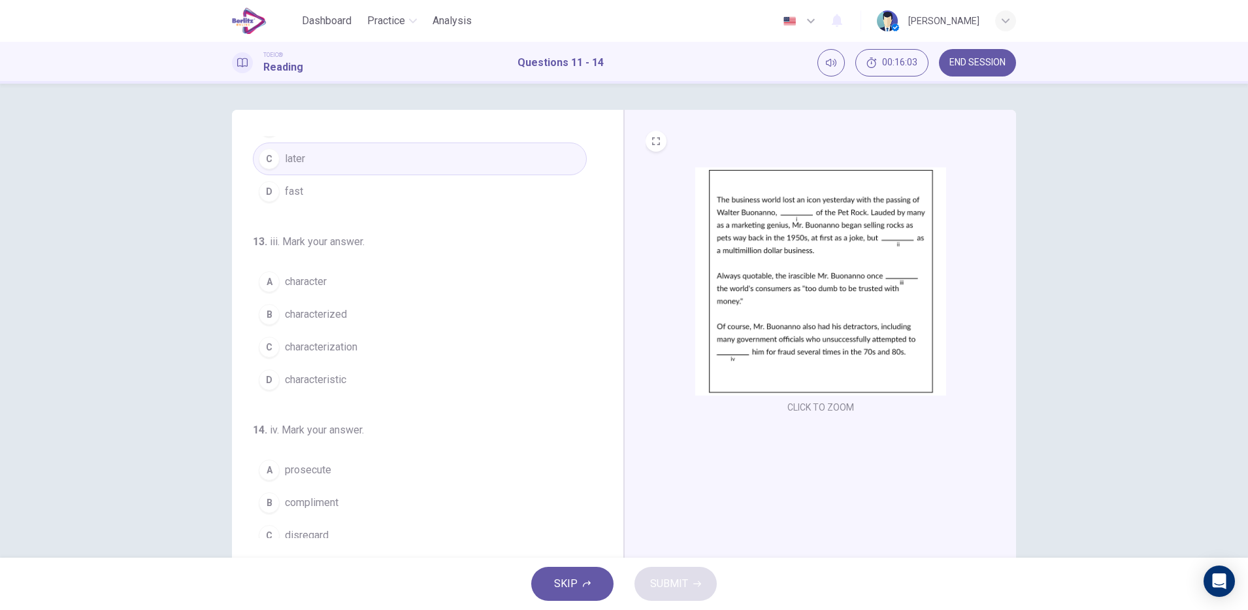
scroll to position [325, 0]
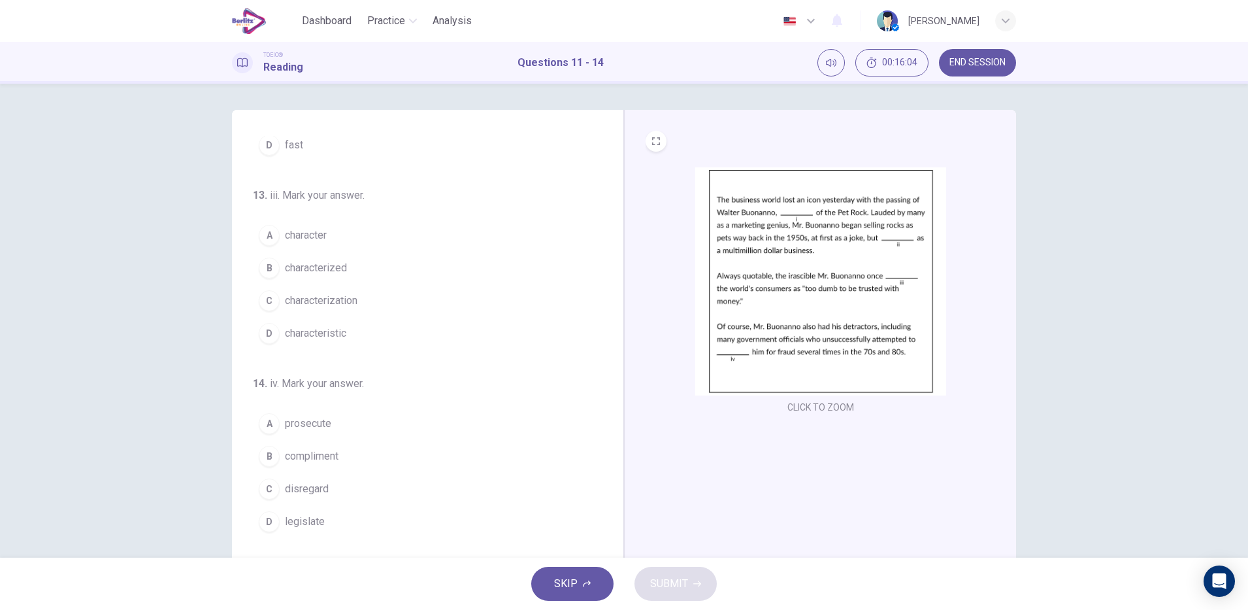
click at [324, 456] on span "compliment" at bounding box center [312, 456] width 54 height 16
